Goal: Find specific page/section: Find specific page/section

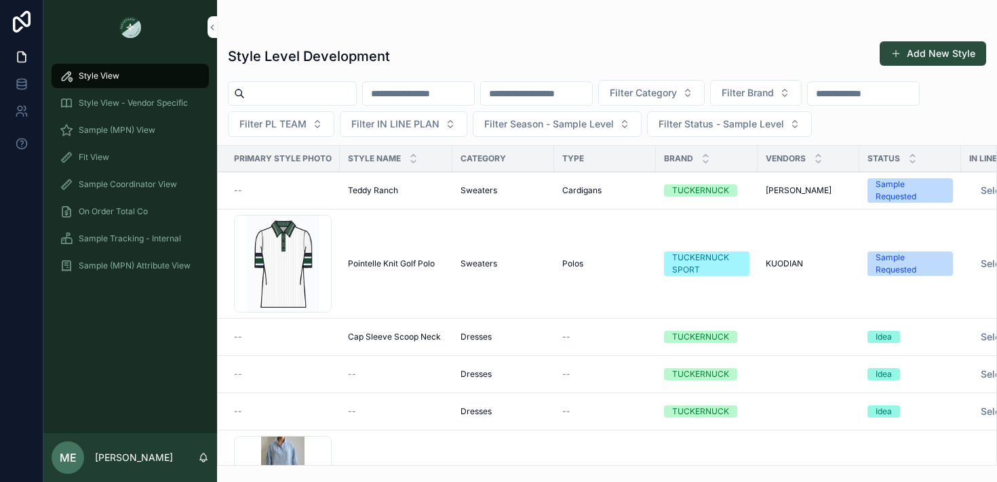
click at [116, 153] on div "Fit View" at bounding box center [130, 157] width 141 height 22
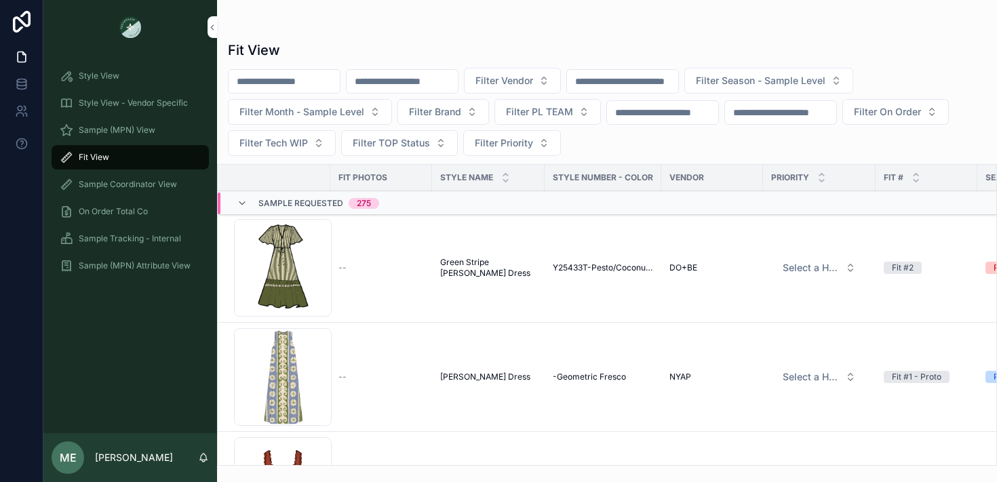
click at [243, 201] on icon "scrollable content" at bounding box center [242, 203] width 11 height 11
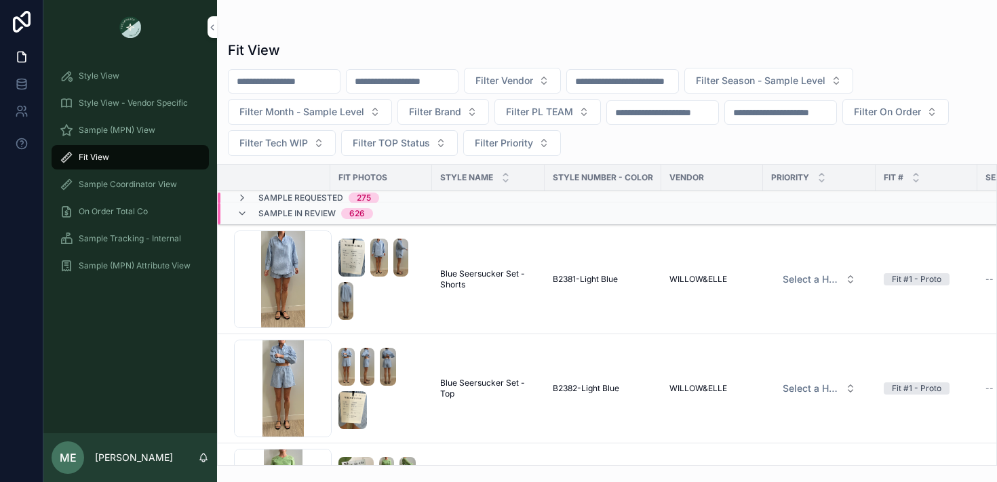
click at [244, 216] on icon "scrollable content" at bounding box center [242, 213] width 11 height 11
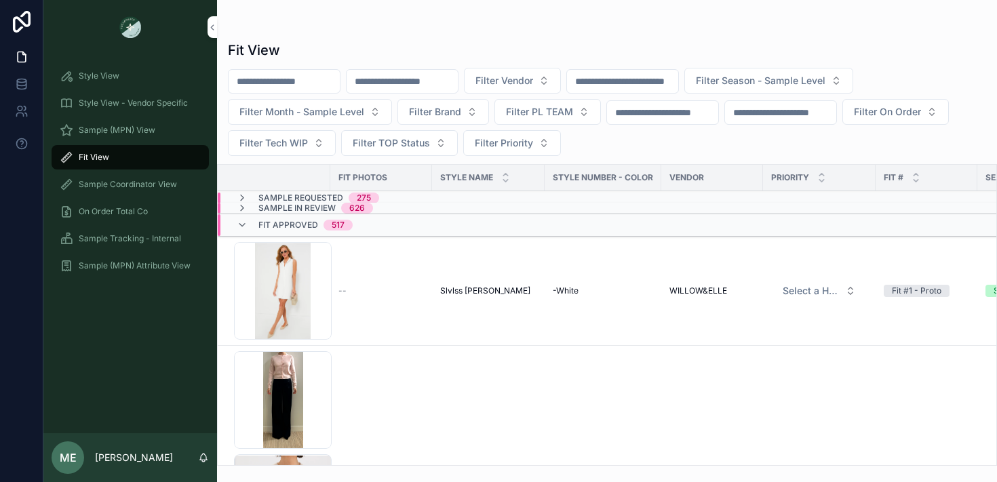
click at [242, 228] on icon "scrollable content" at bounding box center [242, 225] width 11 height 11
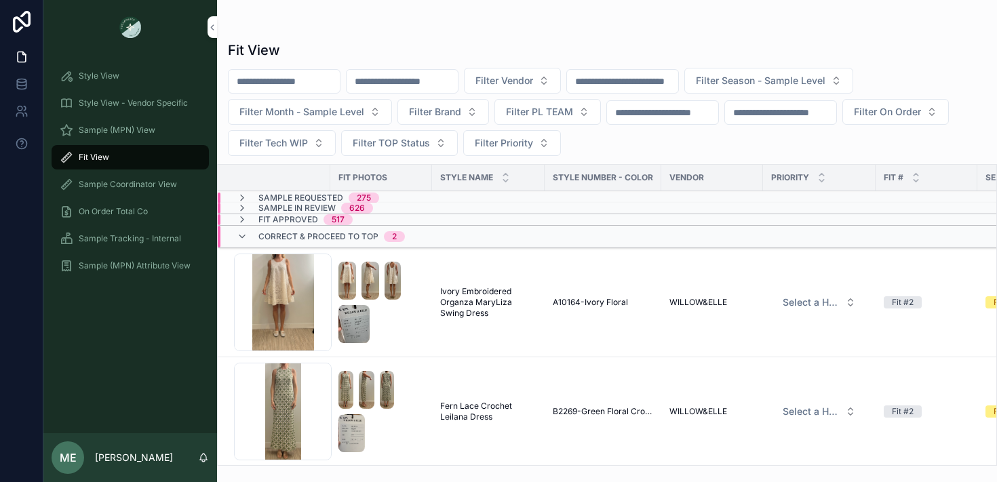
click at [244, 219] on icon "scrollable content" at bounding box center [242, 219] width 11 height 11
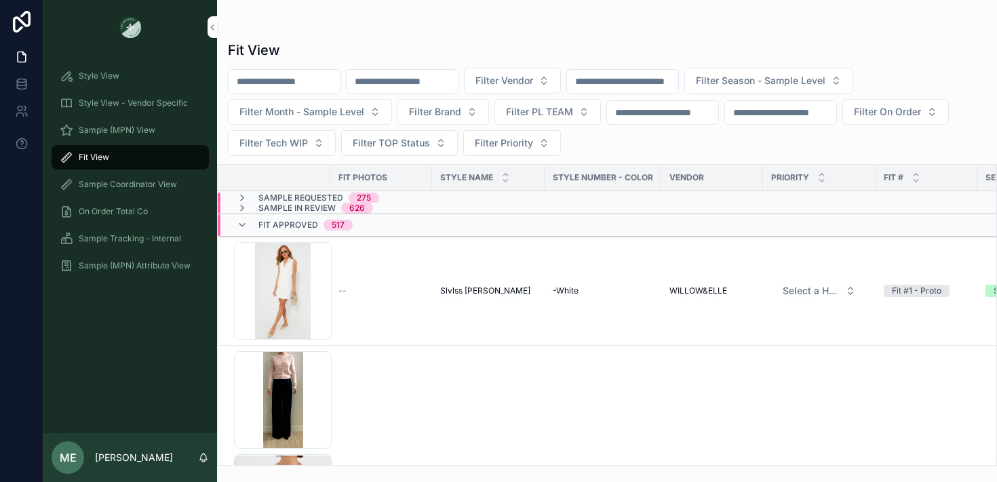
click at [244, 206] on icon "scrollable content" at bounding box center [242, 208] width 11 height 11
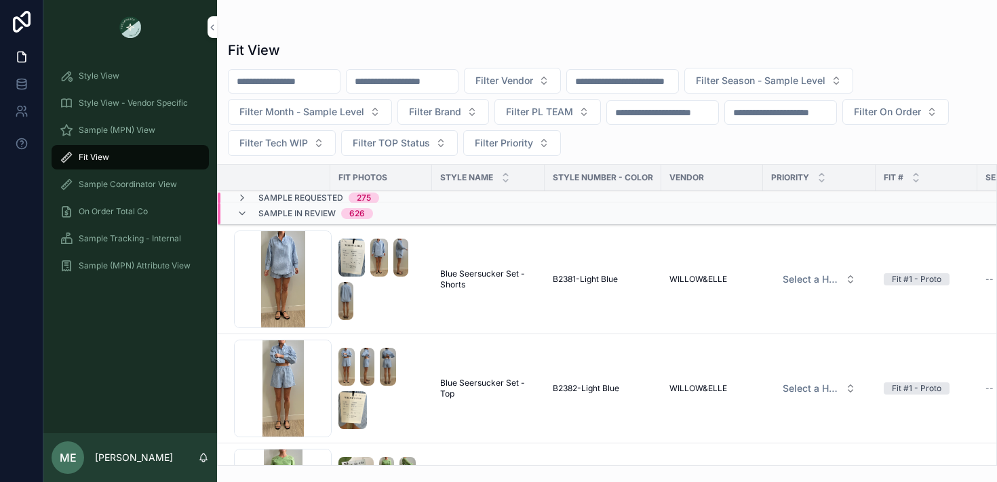
click at [244, 194] on icon "scrollable content" at bounding box center [242, 198] width 11 height 11
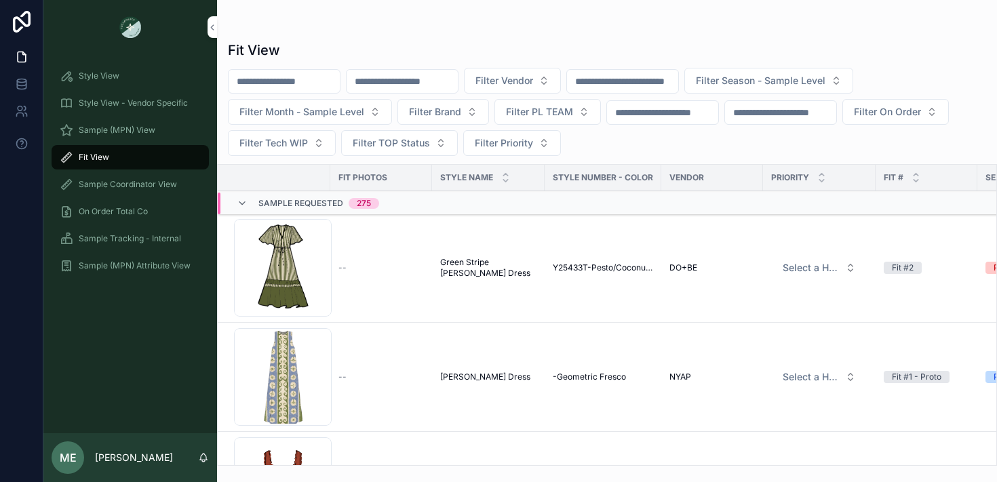
click at [244, 194] on div "Sample Requested 275" at bounding box center [308, 204] width 142 height 22
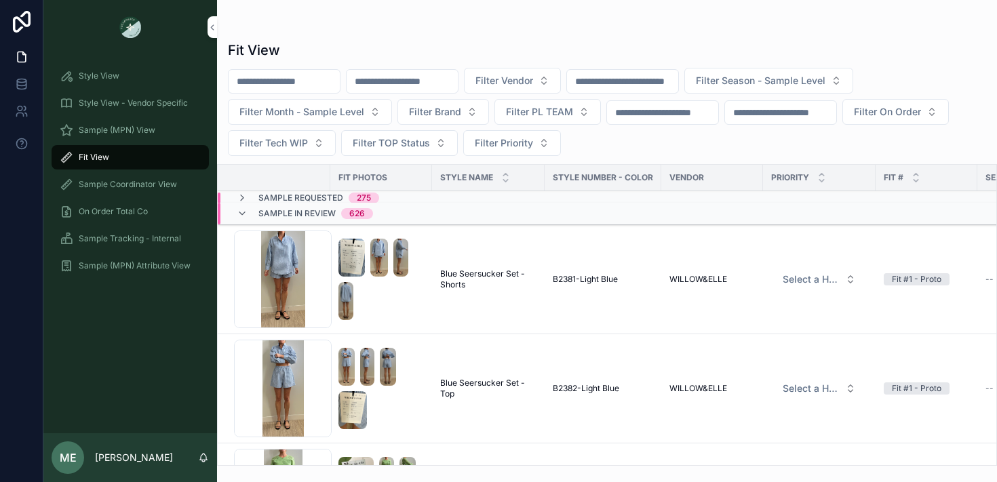
click at [243, 214] on icon "scrollable content" at bounding box center [242, 213] width 11 height 11
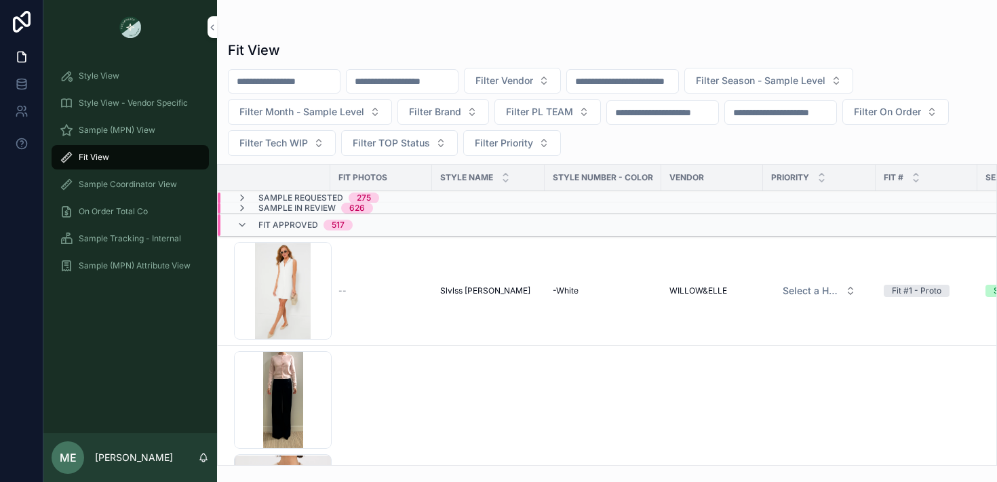
click at [244, 211] on icon "scrollable content" at bounding box center [242, 208] width 11 height 11
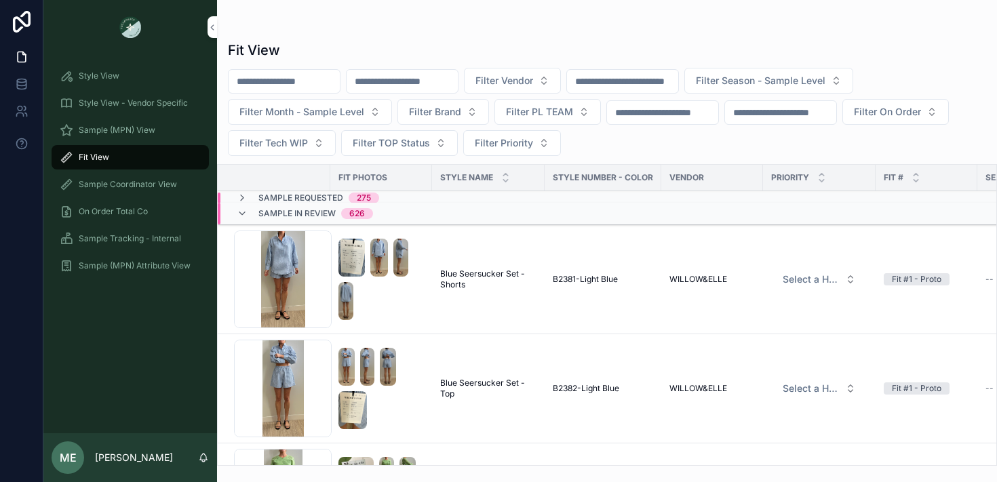
click at [260, 197] on span "Sample Requested" at bounding box center [300, 198] width 85 height 11
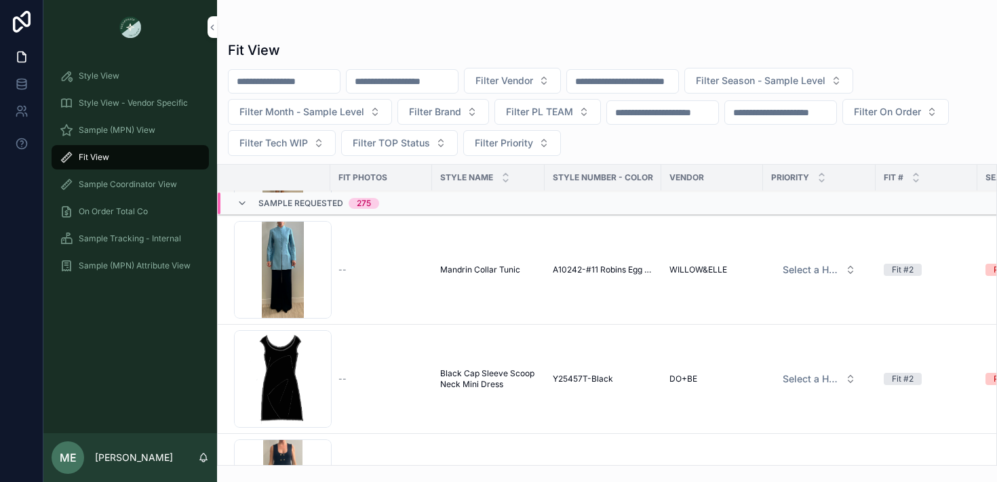
scroll to position [548, 0]
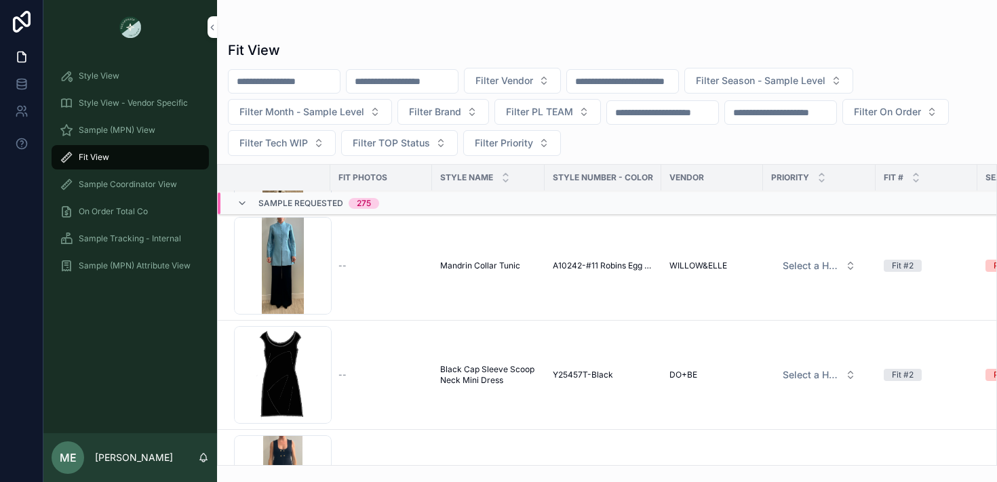
click at [146, 237] on span "Sample Tracking - Internal" at bounding box center [130, 238] width 102 height 11
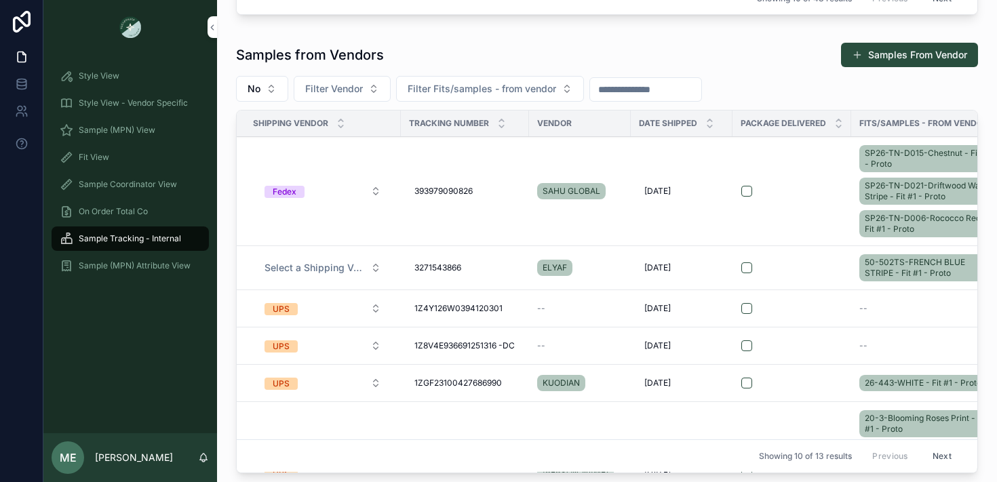
scroll to position [397, 0]
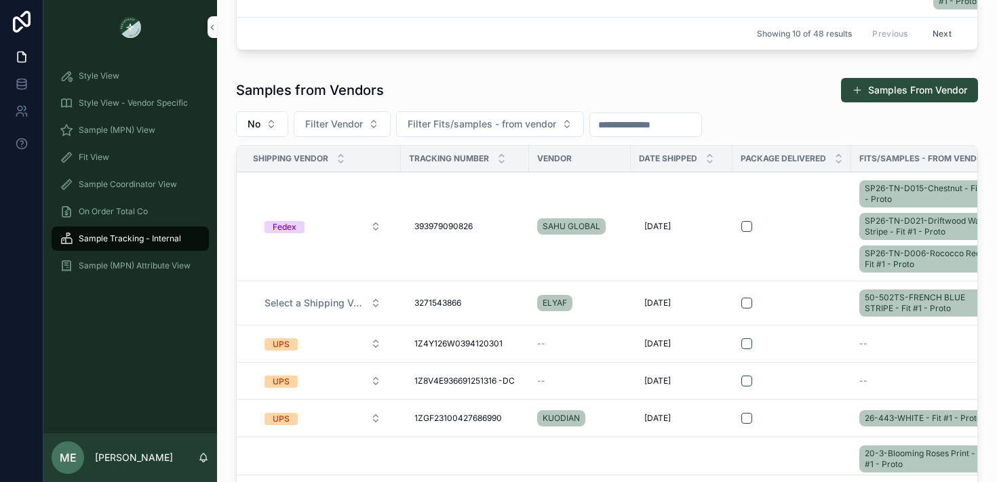
click at [554, 109] on div "Samples from Vendors Samples From Vendor No Filter Vendor Filter Fits/samples -…" at bounding box center [607, 292] width 742 height 431
